Goal: Navigation & Orientation: Understand site structure

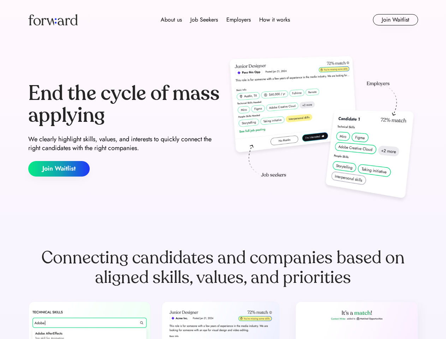
click at [223, 170] on div "End the cycle of mass applying We clearly highlight skills, values, and interes…" at bounding box center [223, 130] width 390 height 152
click at [223, 20] on div "About us Job Seekers Employers How it works" at bounding box center [225, 20] width 278 height 8
click at [53, 20] on img at bounding box center [52, 19] width 49 height 11
click at [225, 20] on div "About us Job Seekers Employers How it works" at bounding box center [225, 20] width 278 height 8
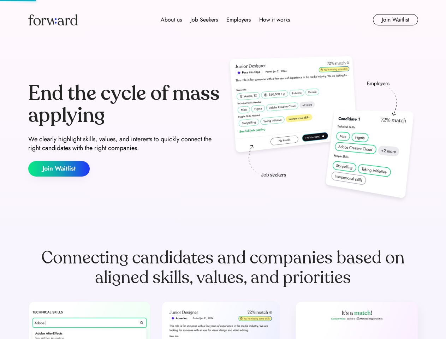
click at [171, 20] on div "About us" at bounding box center [171, 20] width 21 height 8
click at [204, 20] on div "Job Seekers" at bounding box center [204, 20] width 28 height 8
click at [238, 20] on div "Employers" at bounding box center [238, 20] width 24 height 8
click at [274, 20] on div "How it works" at bounding box center [274, 20] width 31 height 8
click at [395, 20] on button "Join Waitlist" at bounding box center [395, 19] width 45 height 11
